Goal: Find specific page/section: Find specific page/section

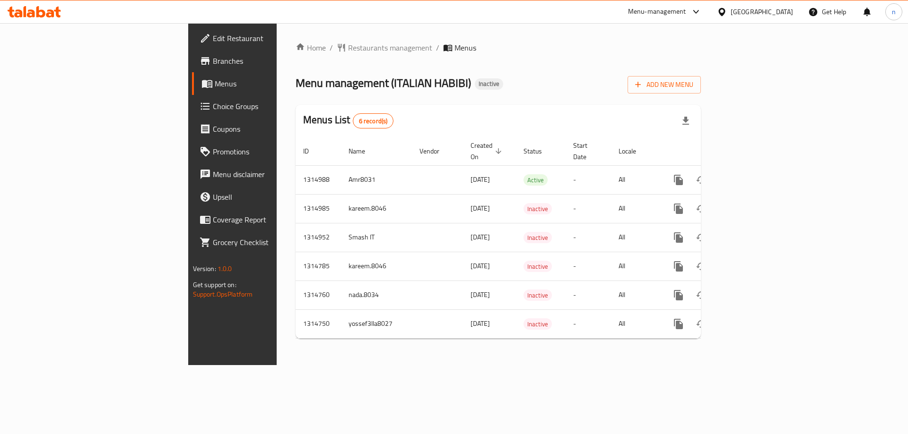
click at [213, 63] on span "Branches" at bounding box center [273, 60] width 120 height 11
click at [213, 65] on span "Branches" at bounding box center [273, 60] width 120 height 11
click at [213, 55] on span "Branches" at bounding box center [273, 60] width 120 height 11
